Goal: Task Accomplishment & Management: Use online tool/utility

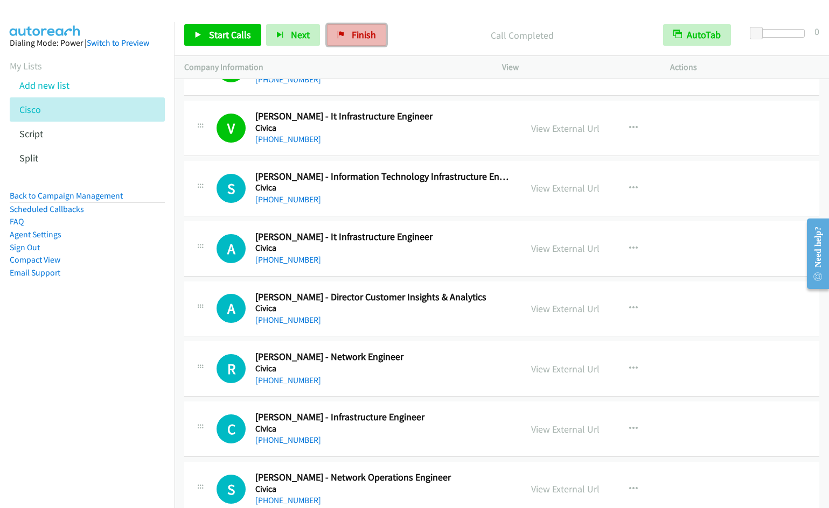
click at [344, 37] on link "Finish" at bounding box center [356, 35] width 59 height 22
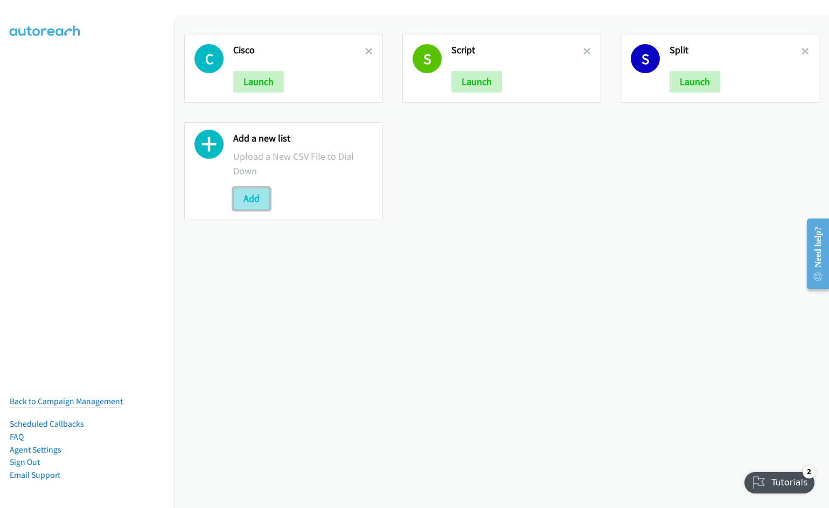
click at [257, 201] on button "Add" at bounding box center [251, 199] width 37 height 22
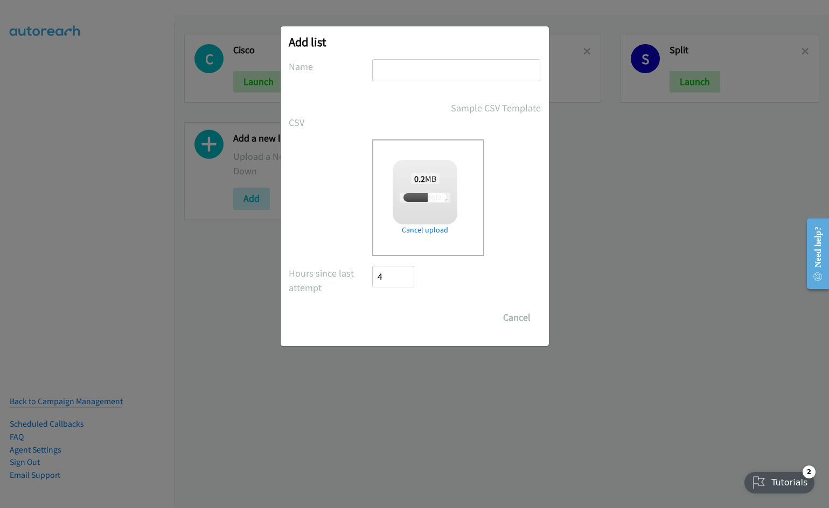
click at [425, 74] on input "text" at bounding box center [456, 70] width 168 height 22
type input "Rep"
checkbox input "true"
type input "Report"
click at [373, 307] on input "Save List" at bounding box center [401, 318] width 57 height 22
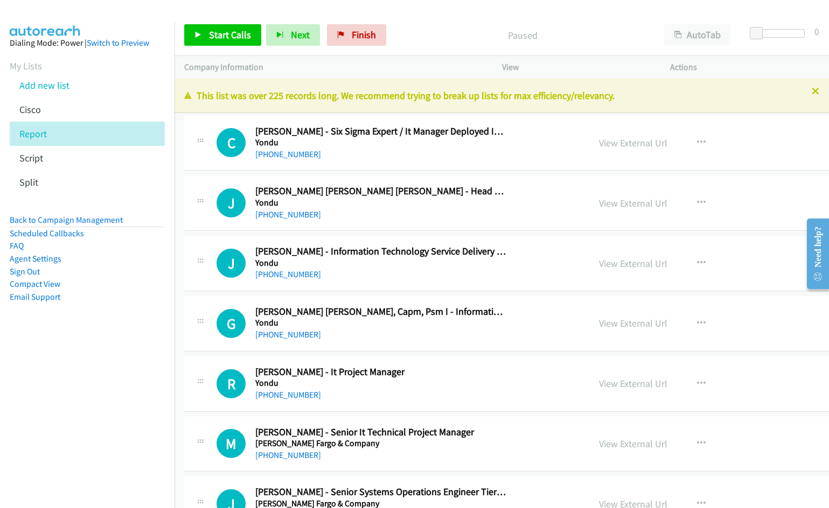
drag, startPoint x: 602, startPoint y: 141, endPoint x: 608, endPoint y: 123, distance: 18.7
click at [602, 141] on link "View External Url" at bounding box center [633, 143] width 68 height 12
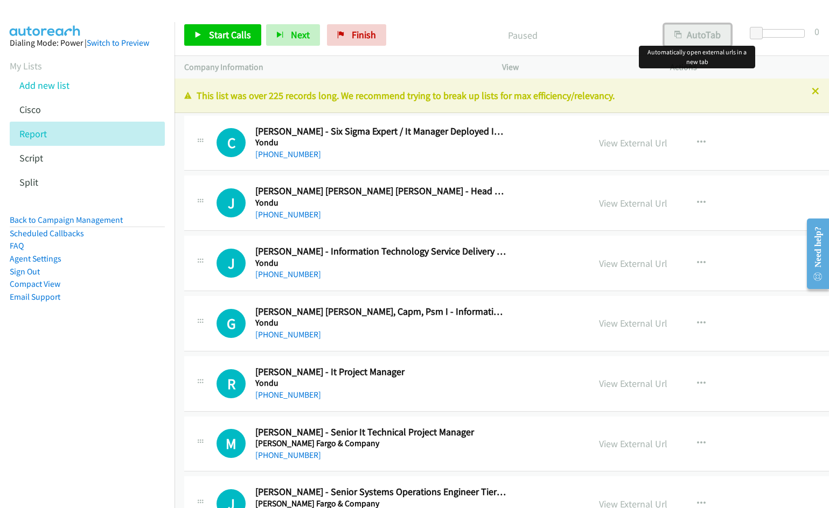
click at [704, 38] on button "AutoTab" at bounding box center [697, 35] width 67 height 22
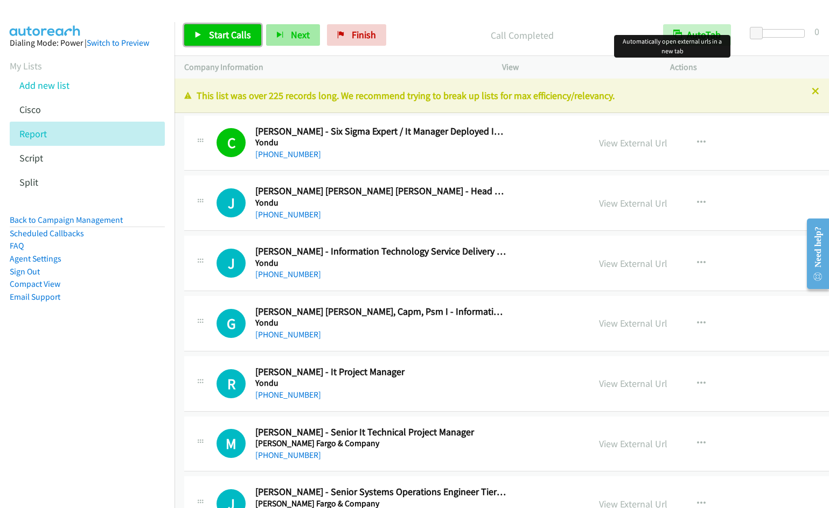
drag, startPoint x: 205, startPoint y: 38, endPoint x: 275, endPoint y: 35, distance: 70.1
click at [205, 38] on link "Start Calls" at bounding box center [222, 35] width 77 height 22
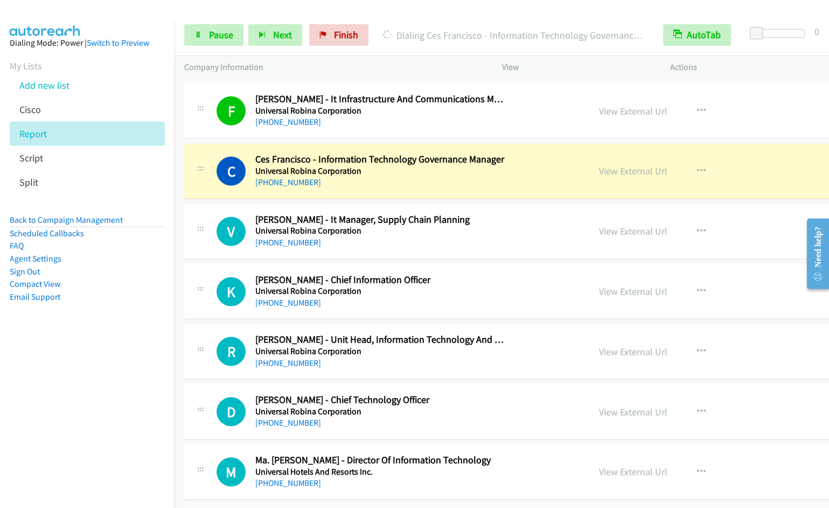
scroll to position [1354, 0]
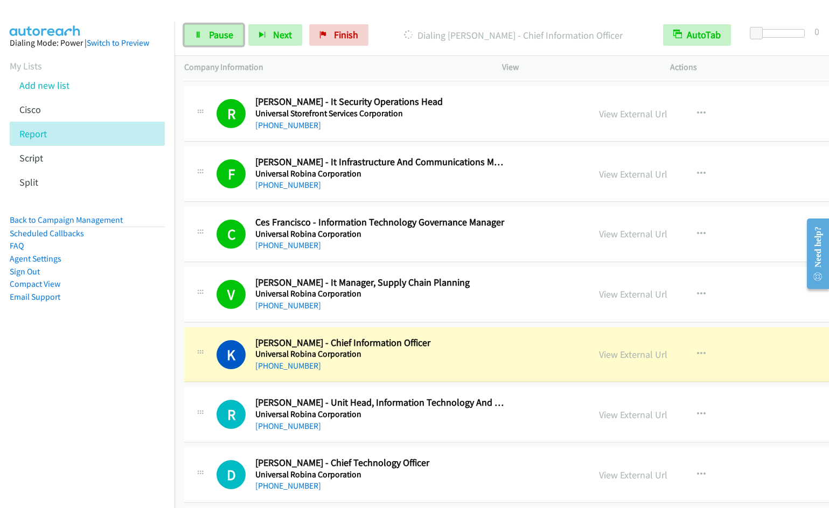
drag, startPoint x: 240, startPoint y: 41, endPoint x: 324, endPoint y: 4, distance: 91.7
click at [240, 41] on link "Pause" at bounding box center [213, 35] width 59 height 22
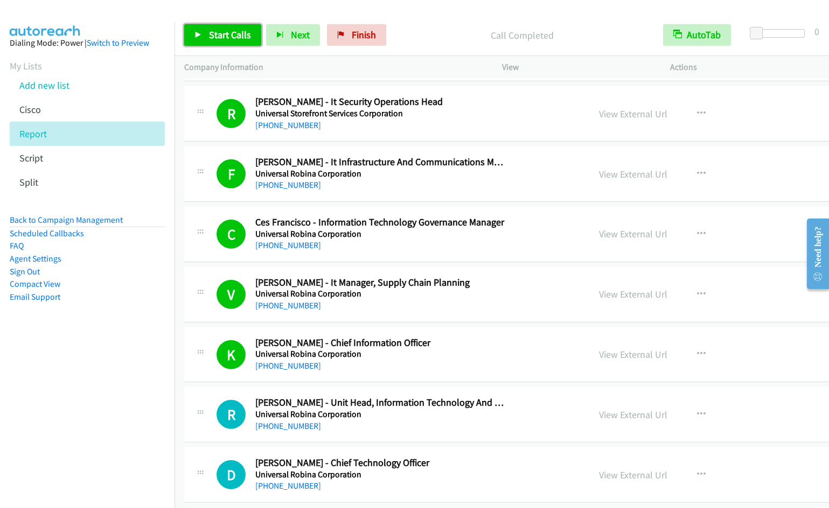
click at [221, 34] on span "Start Calls" at bounding box center [230, 35] width 42 height 12
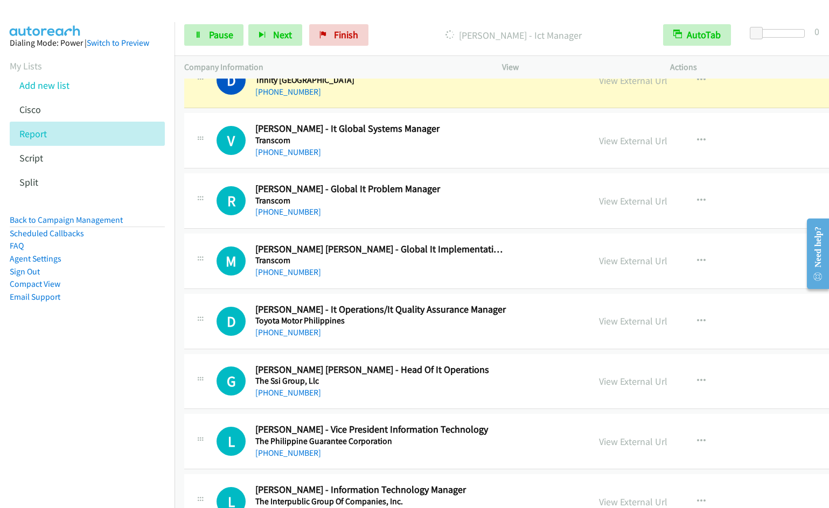
scroll to position [2955, 0]
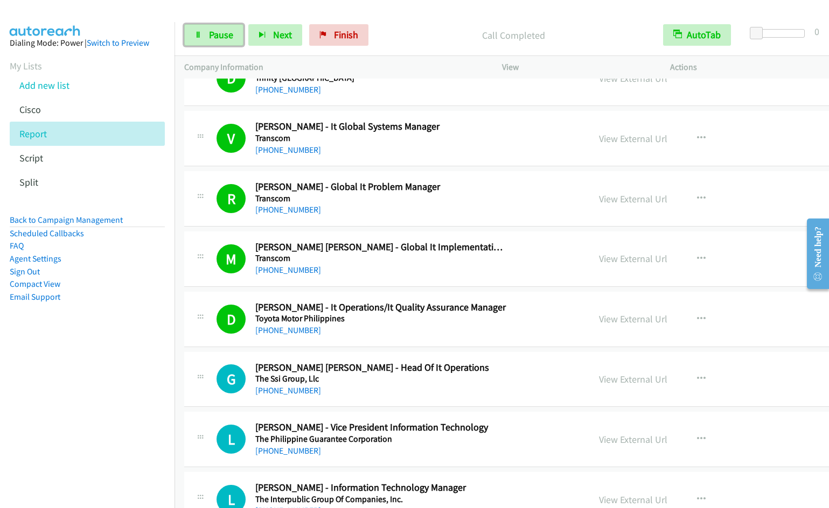
click at [226, 34] on span "Pause" at bounding box center [221, 35] width 24 height 12
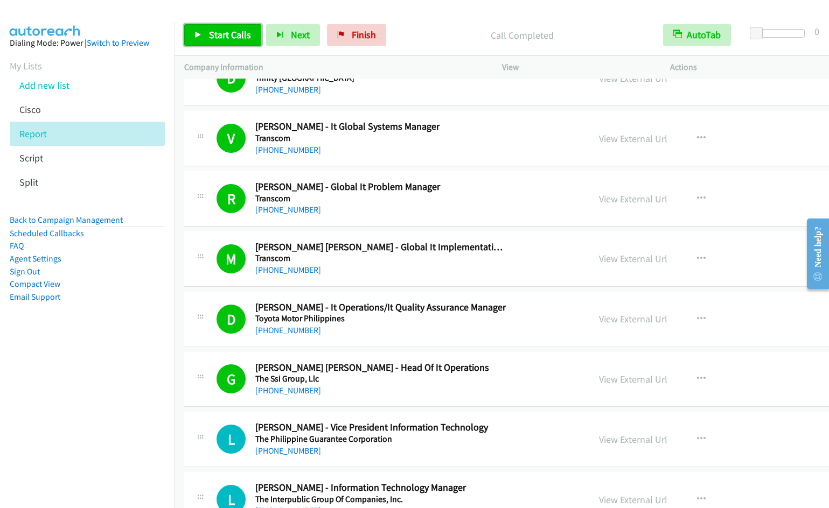
click at [231, 32] on span "Start Calls" at bounding box center [230, 35] width 42 height 12
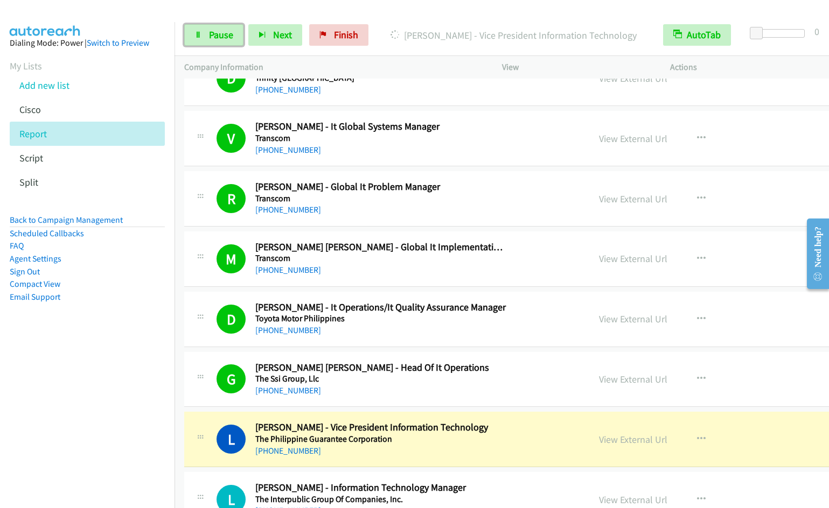
click at [213, 35] on span "Pause" at bounding box center [221, 35] width 24 height 12
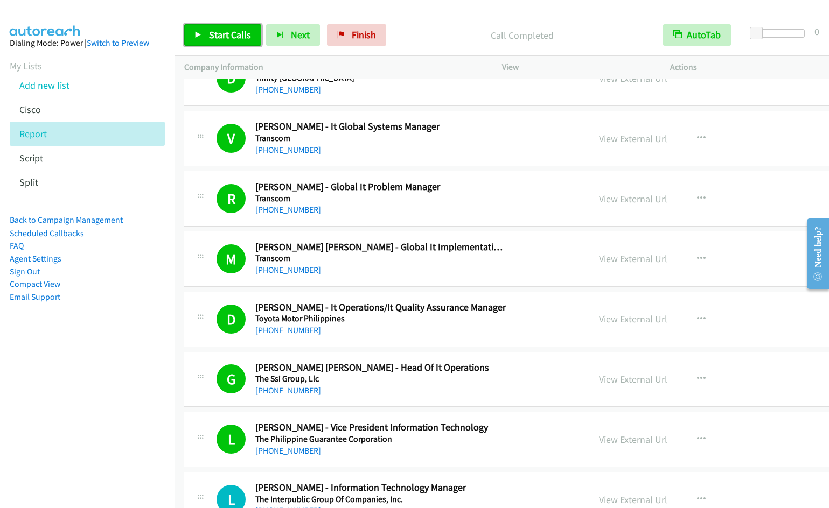
click at [228, 32] on span "Start Calls" at bounding box center [230, 35] width 42 height 12
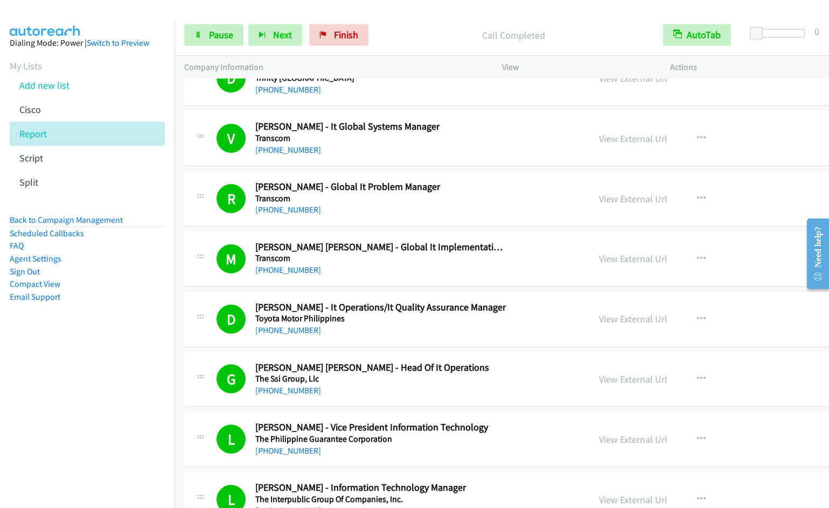
scroll to position [3324, 0]
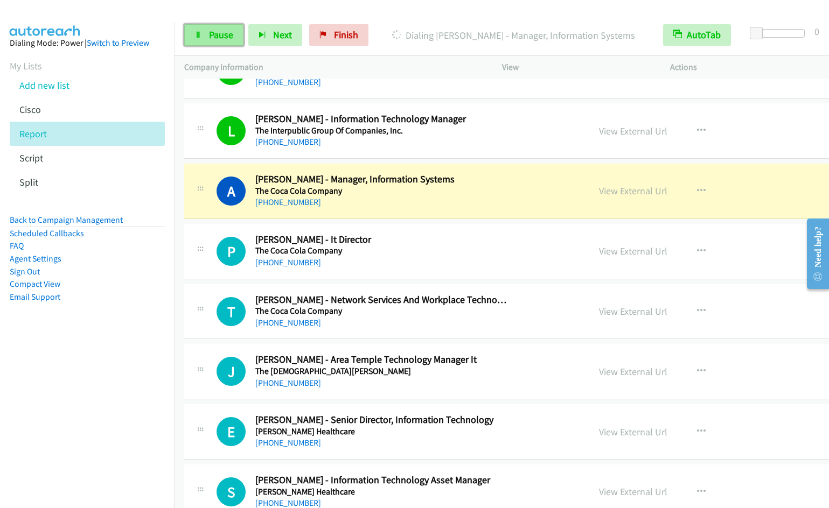
click at [224, 35] on span "Pause" at bounding box center [221, 35] width 24 height 12
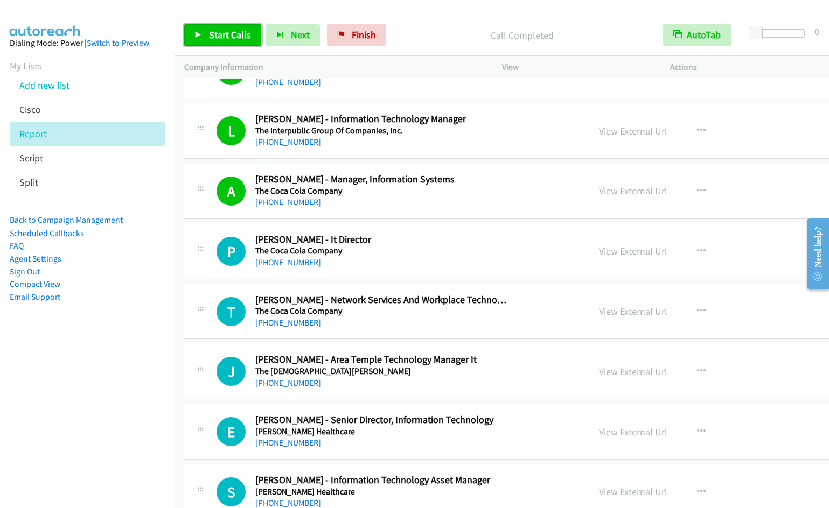
click at [207, 34] on link "Start Calls" at bounding box center [222, 35] width 77 height 22
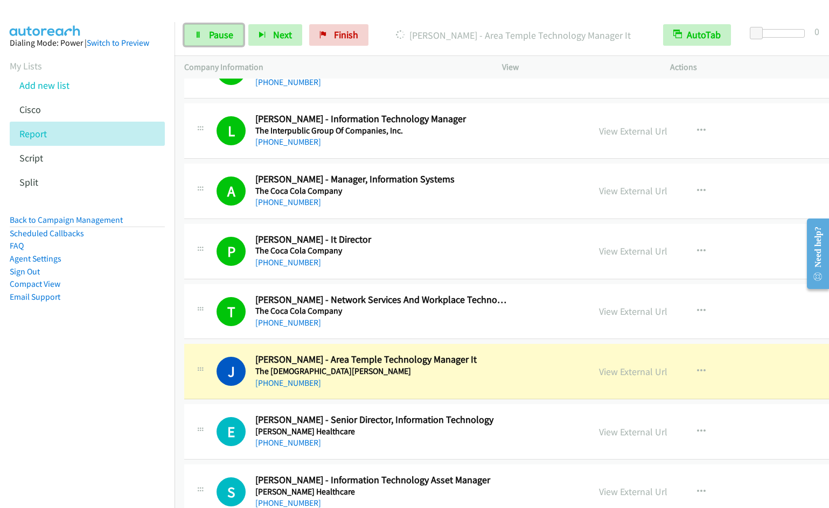
drag, startPoint x: 198, startPoint y: 39, endPoint x: 313, endPoint y: 6, distance: 120.4
click at [199, 39] on link "Pause" at bounding box center [213, 35] width 59 height 22
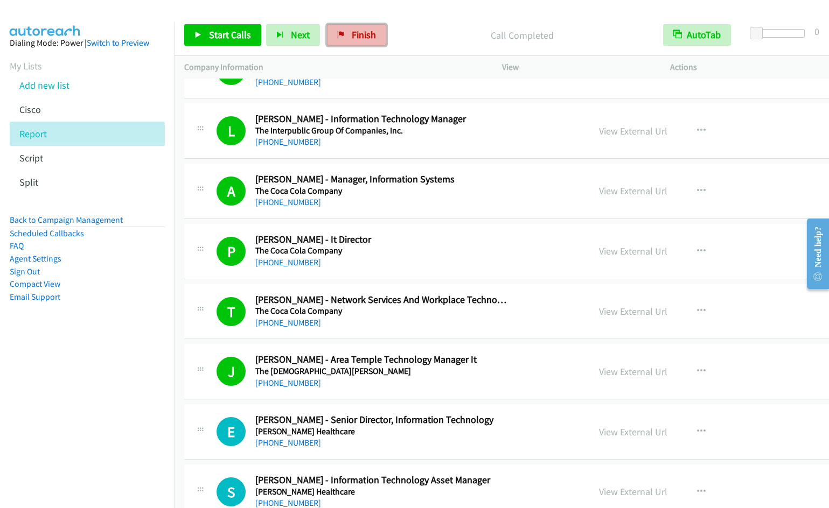
click at [364, 40] on span "Finish" at bounding box center [364, 35] width 24 height 12
